Goal: Task Accomplishment & Management: Manage account settings

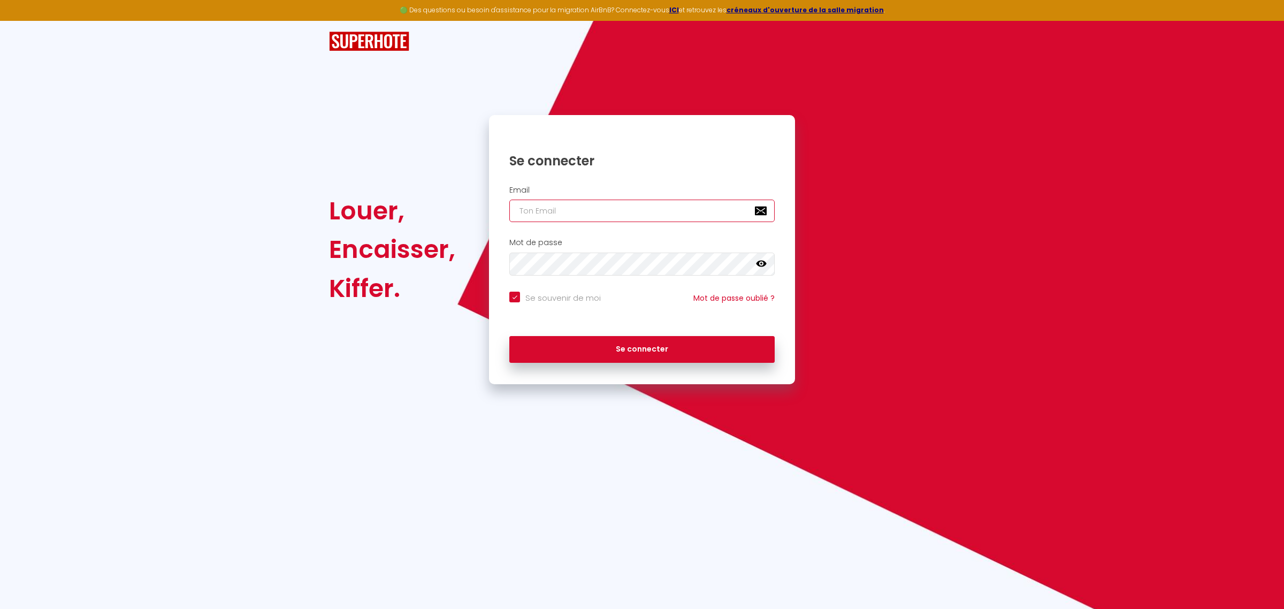
click at [603, 214] on input "email" at bounding box center [641, 211] width 265 height 22
type input "k"
checkbox input "true"
type input "kr"
checkbox input "true"
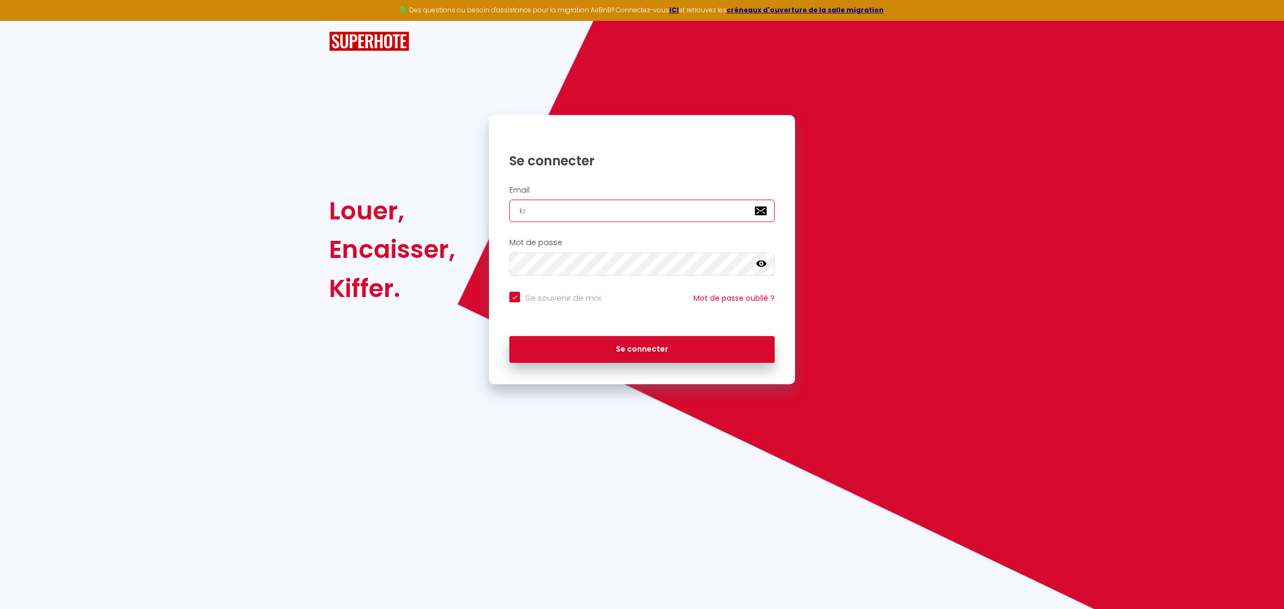
type input "kri"
checkbox input "true"
type input "[PERSON_NAME]"
checkbox input "true"
type input "krist"
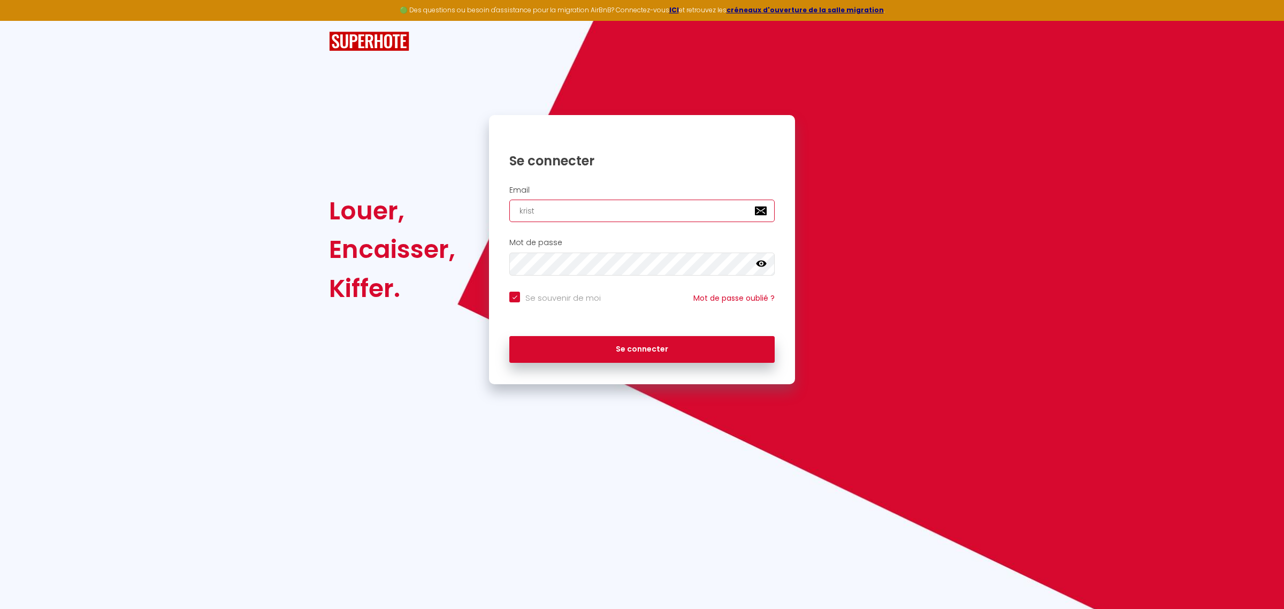
checkbox input "true"
type input "[PERSON_NAME]"
checkbox input "true"
type input "kristel"
checkbox input "true"
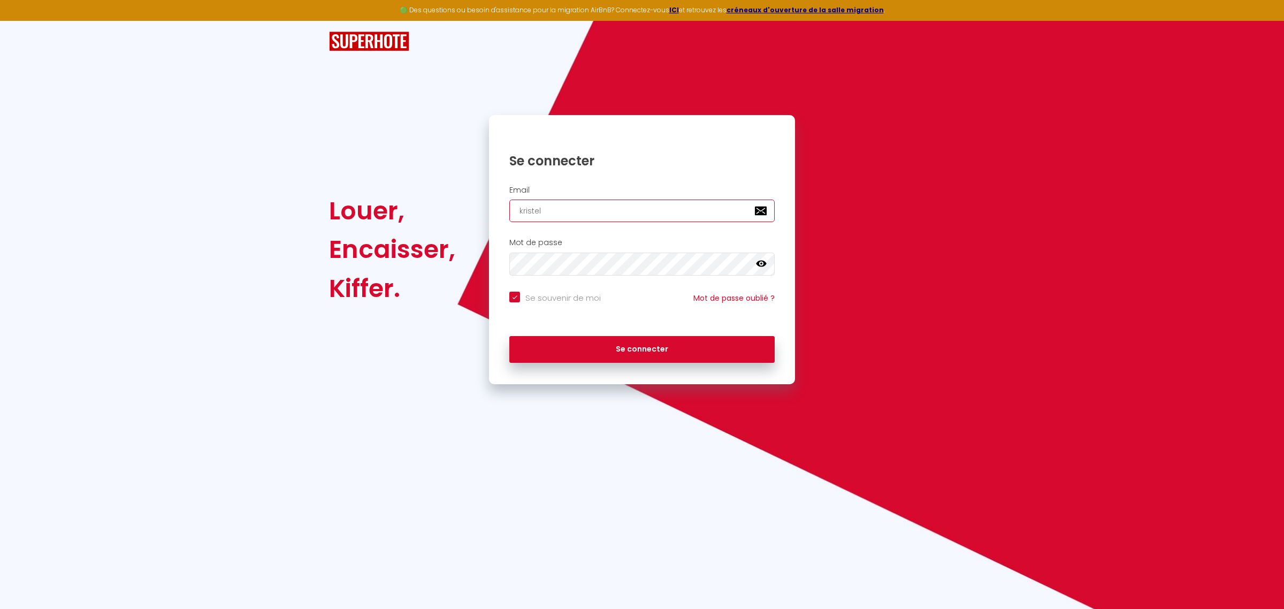
type input "kristelm"
checkbox input "true"
type input "kristelma"
checkbox input "true"
type input "kristelmar"
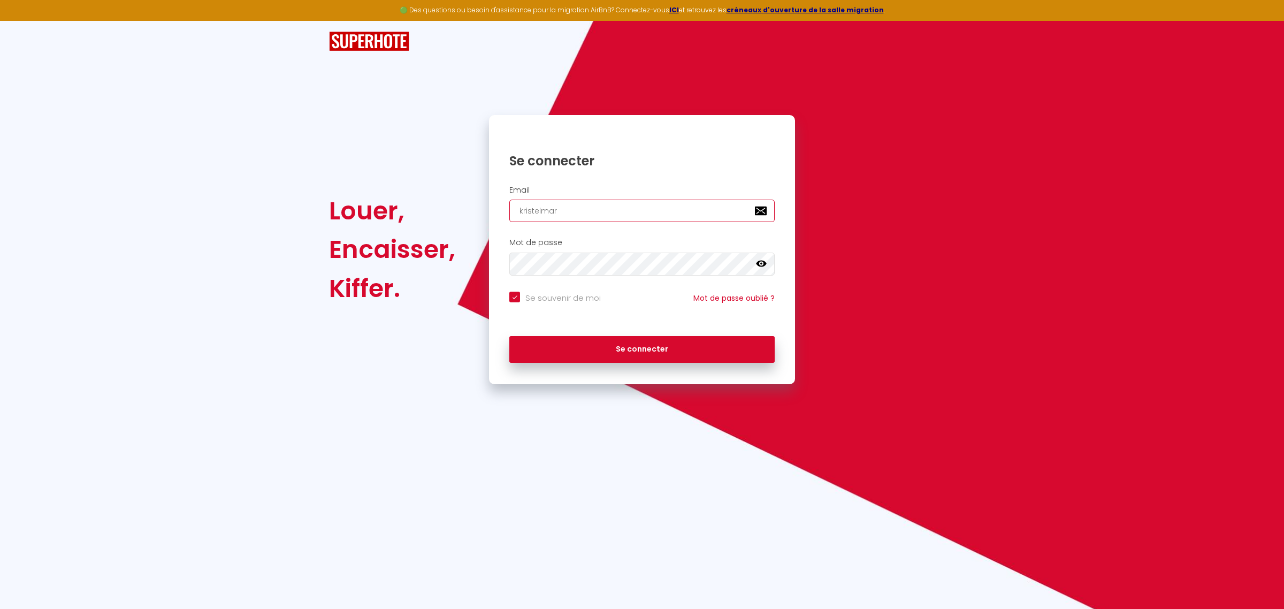
checkbox input "true"
type input "kristelmart"
checkbox input "true"
type input "kristelmarti"
checkbox input "true"
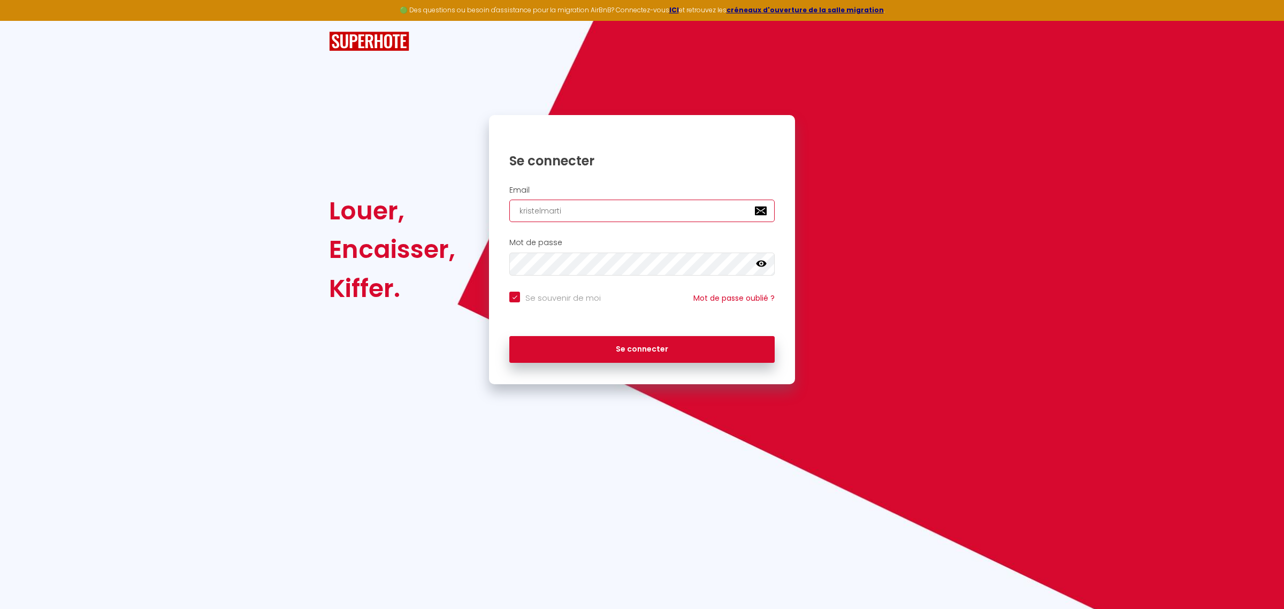
type input "kristelmartin"
checkbox input "true"
type input "kristelmartin"
checkbox input "true"
click at [612, 207] on input "kristelmartin" at bounding box center [641, 211] width 265 height 22
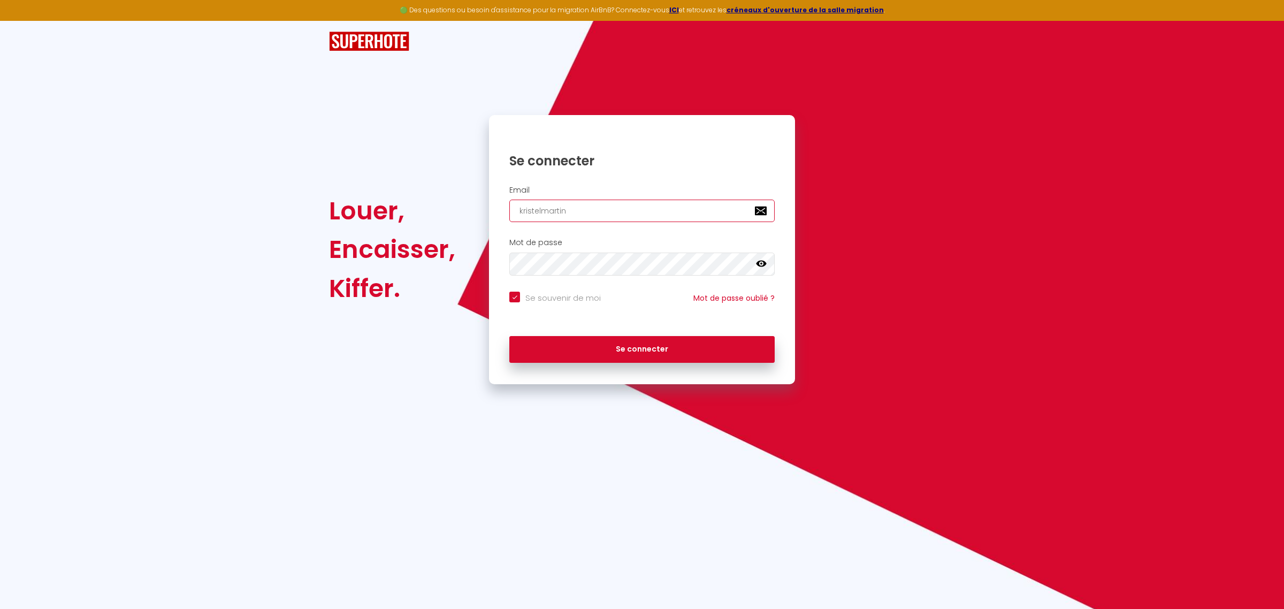
type input "kristelmartin@"
checkbox input "true"
type input "kristelmartin@l"
checkbox input "true"
type input "kristelmartin@la"
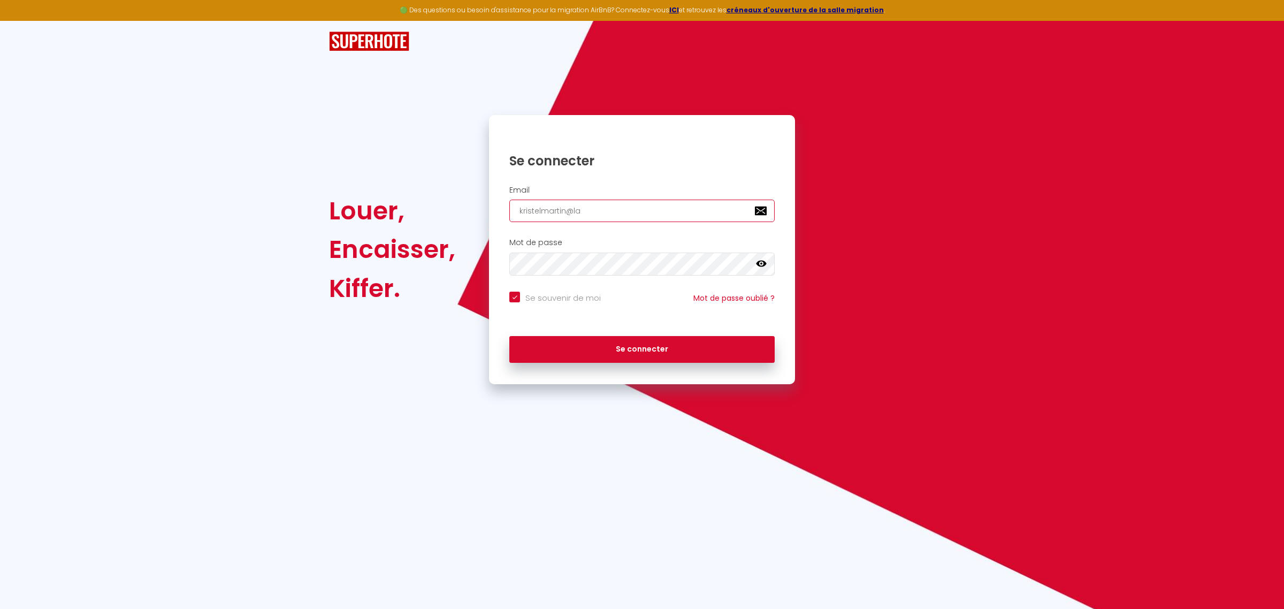
checkbox input "true"
type input "kristelmartin@lap"
checkbox input "true"
type input "kristelmartin@lapo"
checkbox input "true"
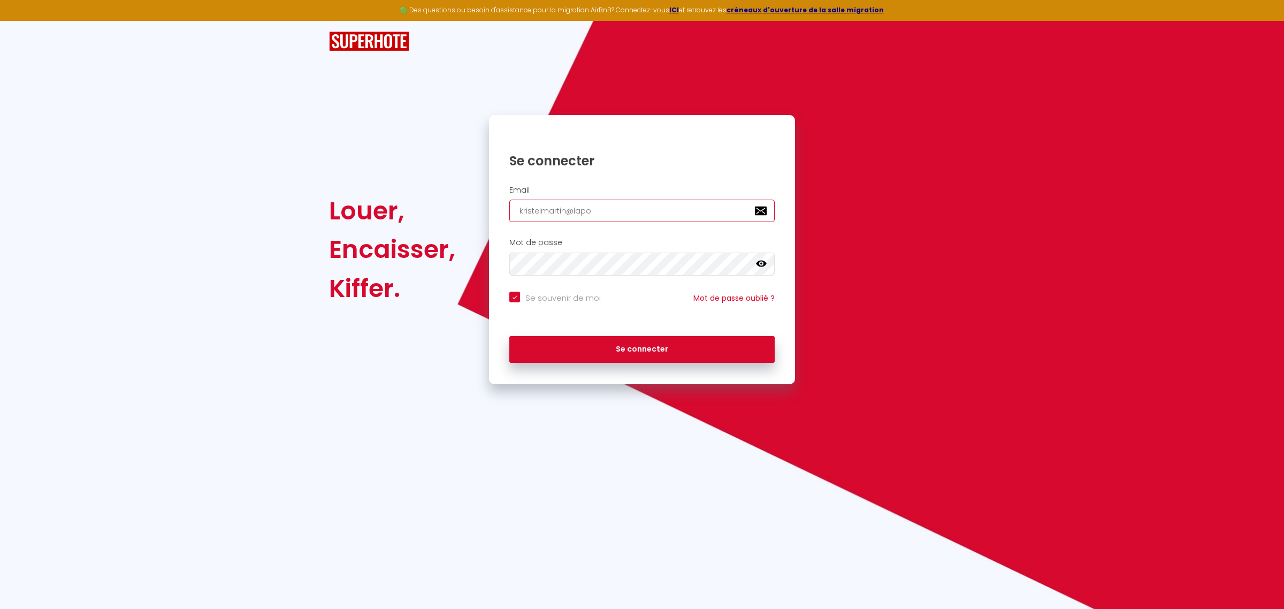
type input "kristelmartin@[PERSON_NAME]"
checkbox input "true"
type input "kristelmartin@lapost"
checkbox input "true"
type input "[EMAIL_ADDRESS]"
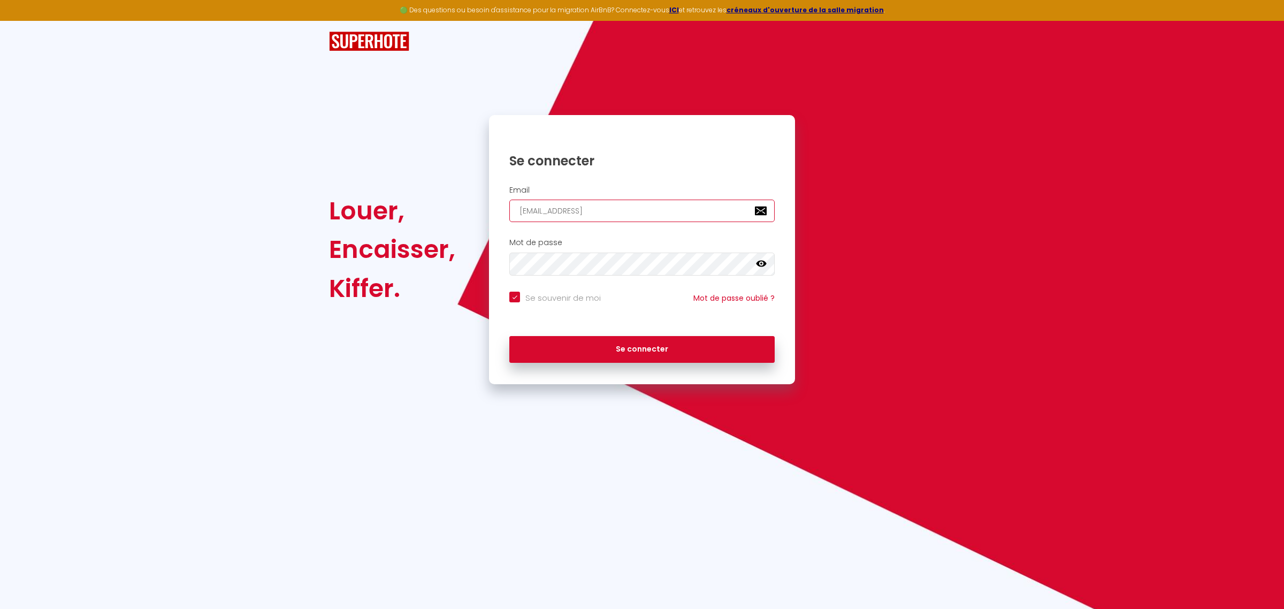
checkbox input "true"
type input "[EMAIL_ADDRESS]."
checkbox input "true"
type input "kristelmartin@laposte.n"
checkbox input "true"
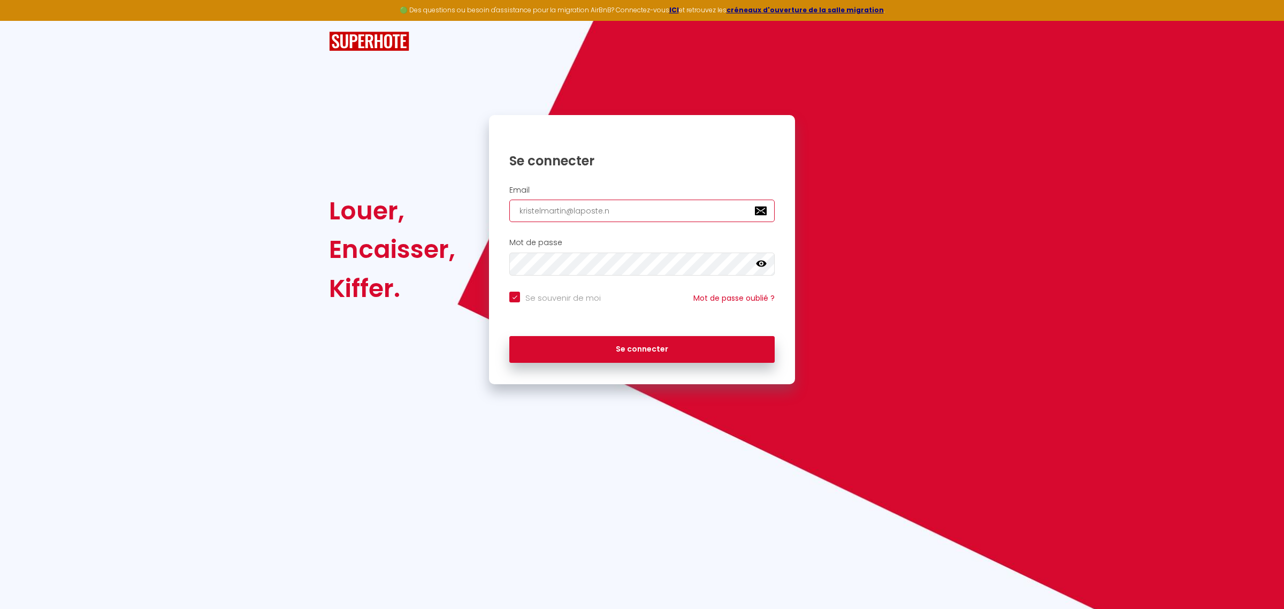
type input "[EMAIL_ADDRESS][DOMAIN_NAME]"
checkbox input "true"
type input "[EMAIL_ADDRESS][DOMAIN_NAME]"
checkbox input "true"
type input "[EMAIL_ADDRESS][DOMAIN_NAME]"
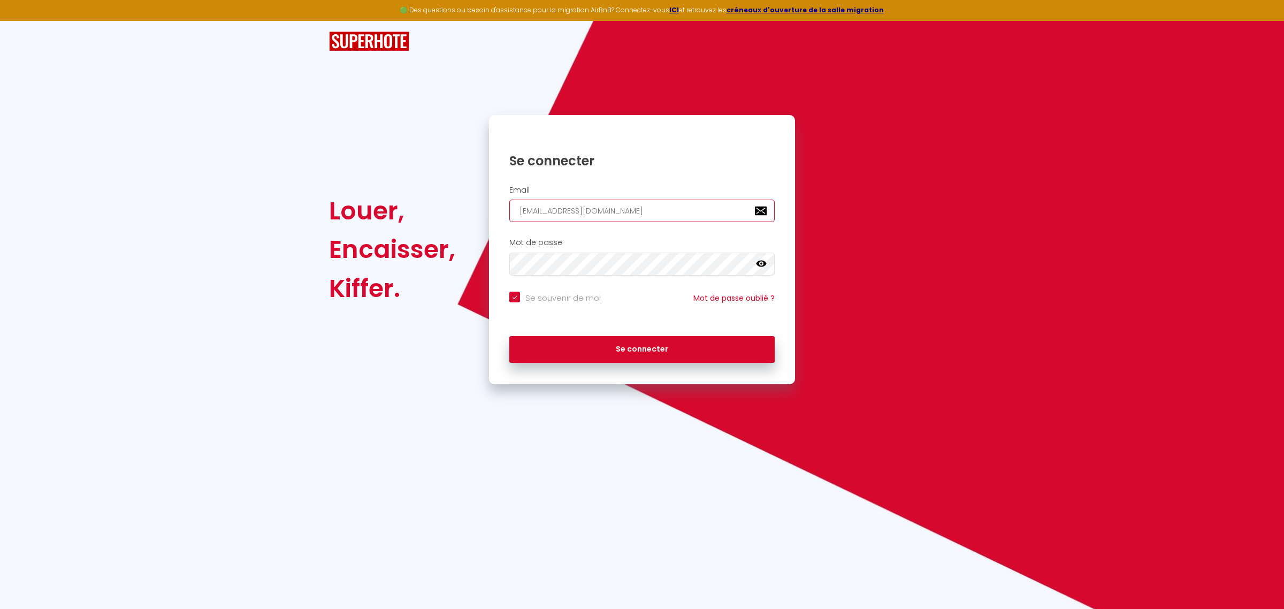
click at [509, 336] on button "Se connecter" at bounding box center [641, 349] width 265 height 27
checkbox input "true"
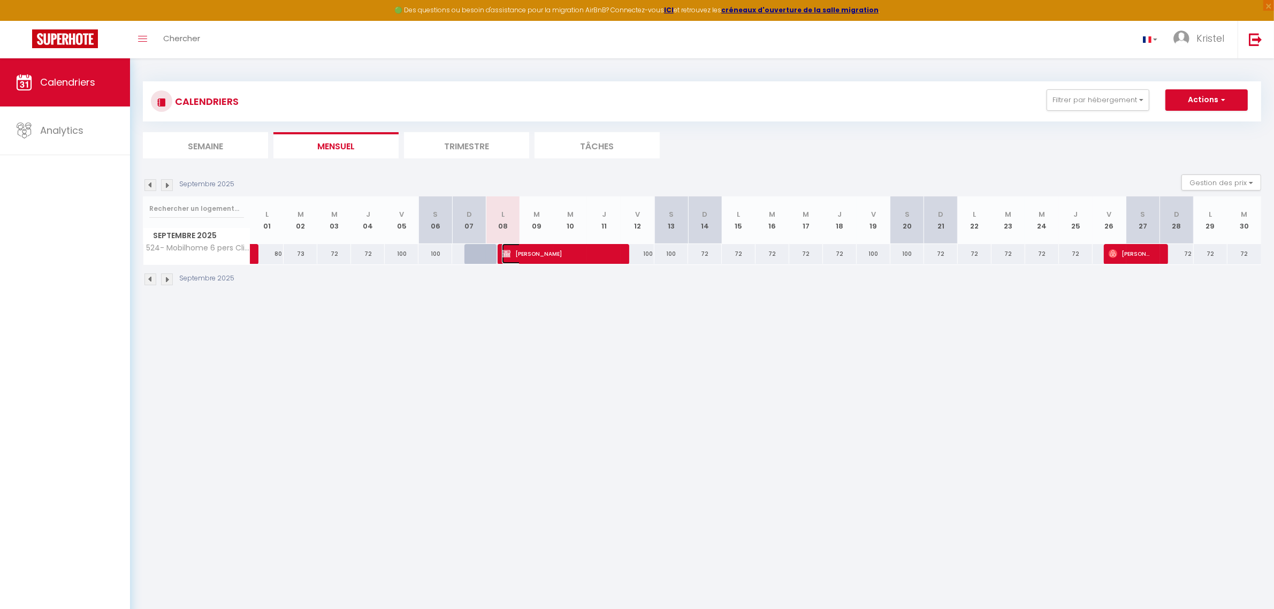
click at [532, 251] on span "[PERSON_NAME]" at bounding box center [558, 253] width 112 height 20
select select "OK"
select select "1"
select select "0"
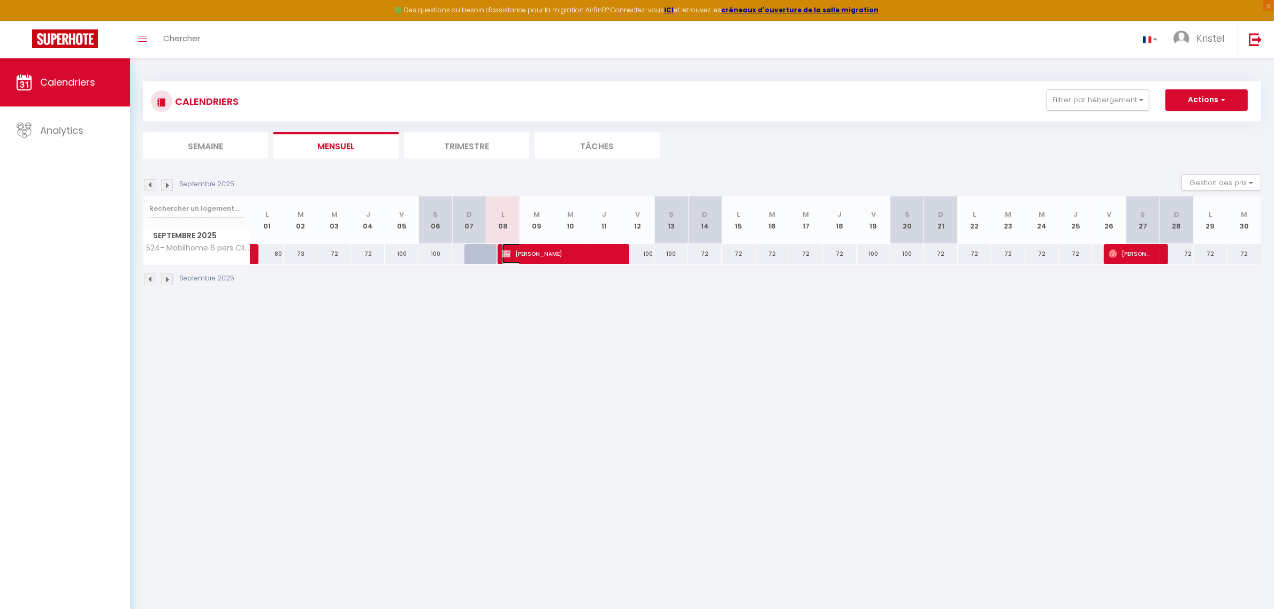
select select "1"
select select
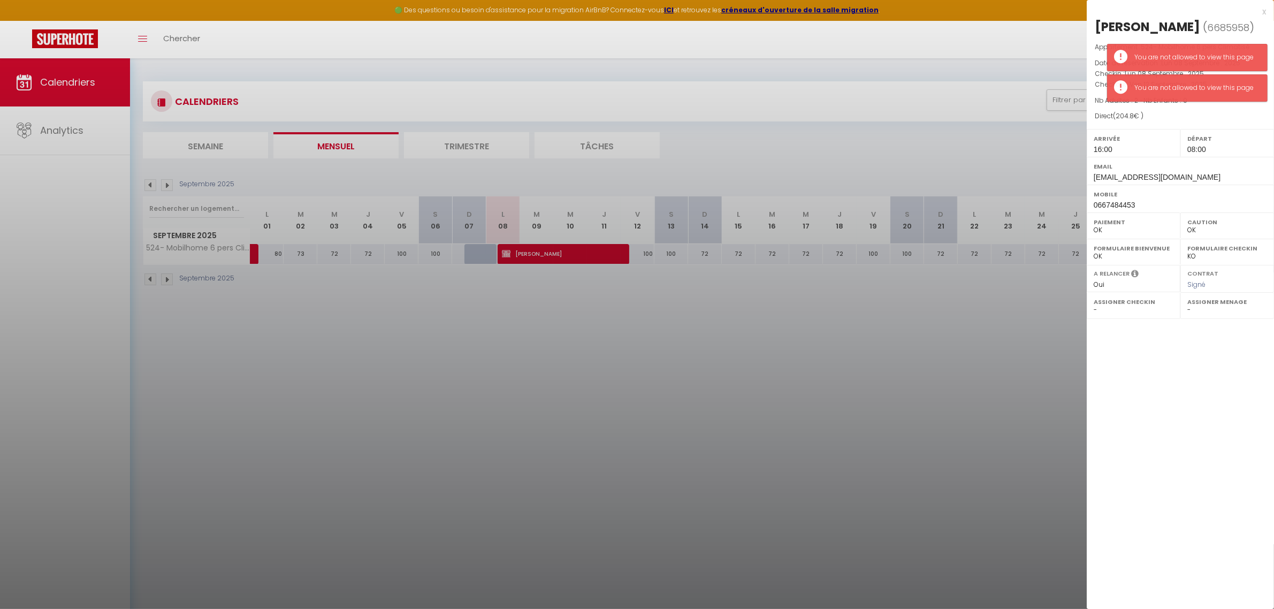
click at [1179, 443] on div "x [PERSON_NAME] ( 6685958 ) Appartement : 524- Mobilhome 6 pers Climatisé Date …" at bounding box center [1179, 304] width 187 height 609
drag, startPoint x: 777, startPoint y: 533, endPoint x: 788, endPoint y: 523, distance: 15.1
click at [778, 533] on div at bounding box center [637, 304] width 1274 height 609
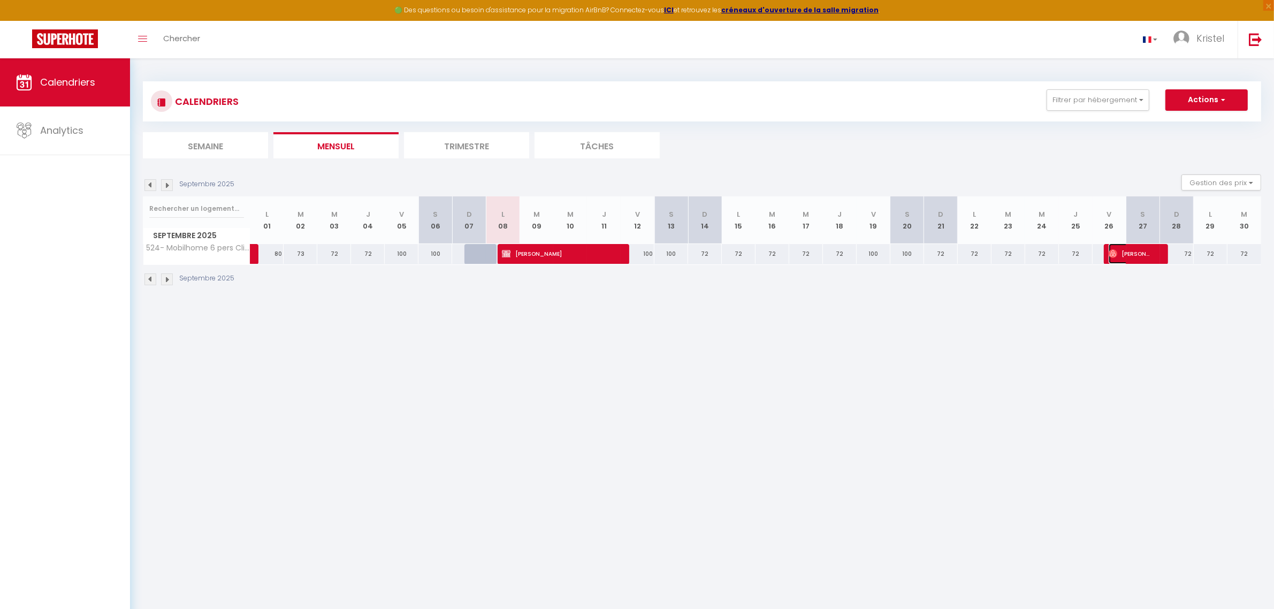
click at [1118, 247] on span "[PERSON_NAME] [PERSON_NAME]" at bounding box center [1130, 253] width 45 height 20
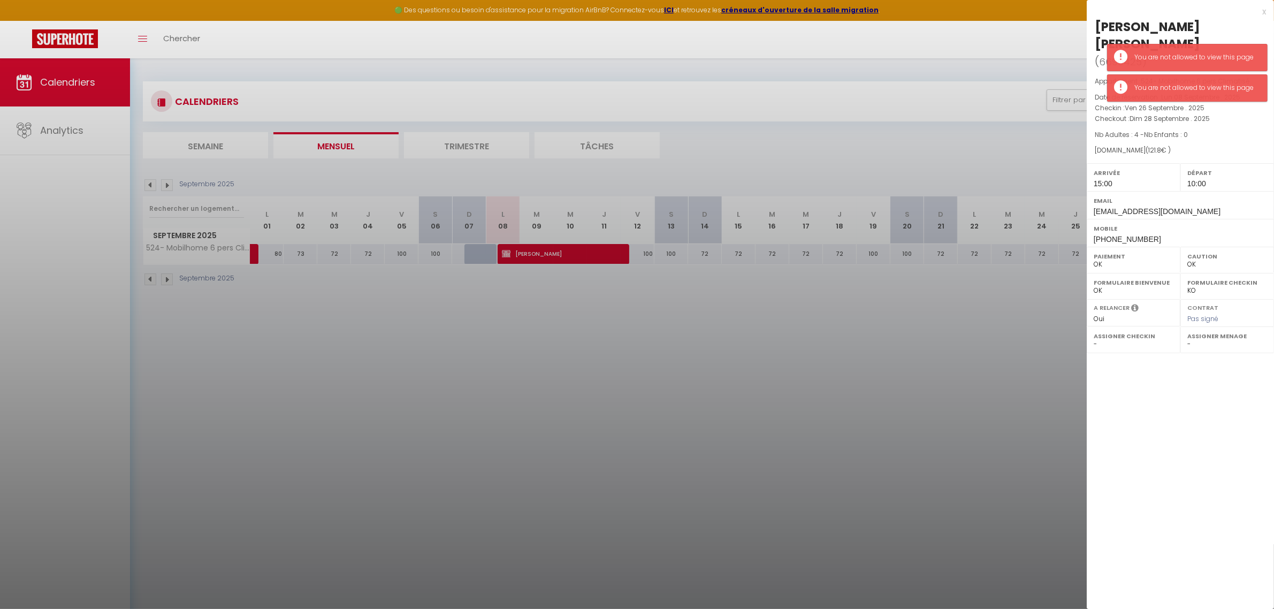
click at [1117, 421] on div "x [PERSON_NAME] [PERSON_NAME] ( 6690425 ) Appartement : 524- Mobilhome 6 pers C…" at bounding box center [1179, 304] width 187 height 609
click at [860, 340] on div at bounding box center [637, 304] width 1274 height 609
